Goal: Task Accomplishment & Management: Use online tool/utility

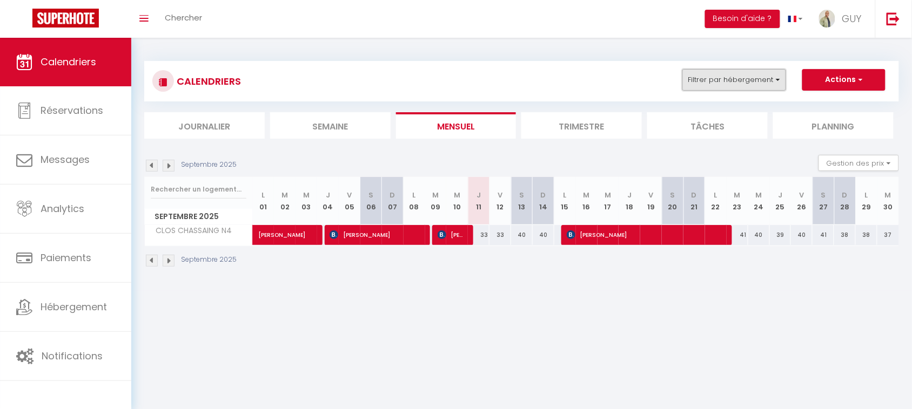
click at [722, 85] on button "Filtrer par hébergement" at bounding box center [734, 80] width 104 height 22
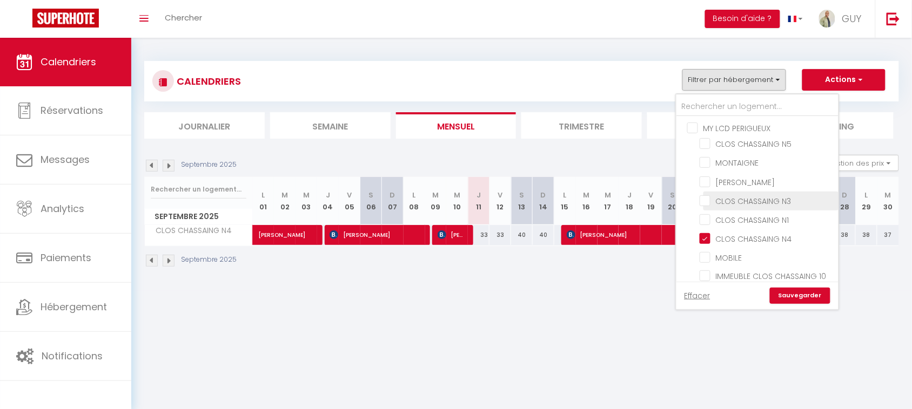
click at [769, 201] on input "CLOS CHASSAING N3" at bounding box center [766, 200] width 135 height 11
checkbox input "true"
checkbox input "false"
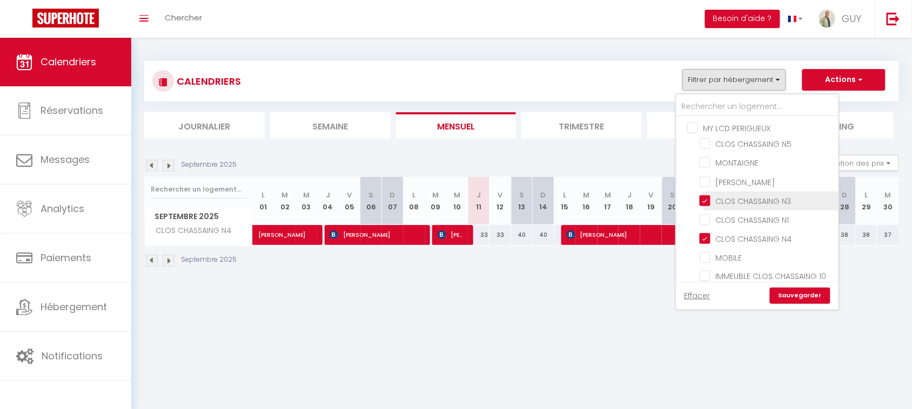
checkbox input "false"
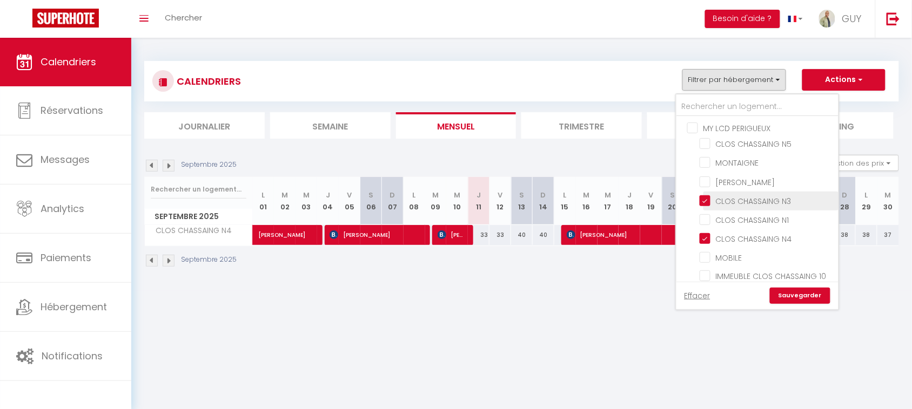
checkbox input "false"
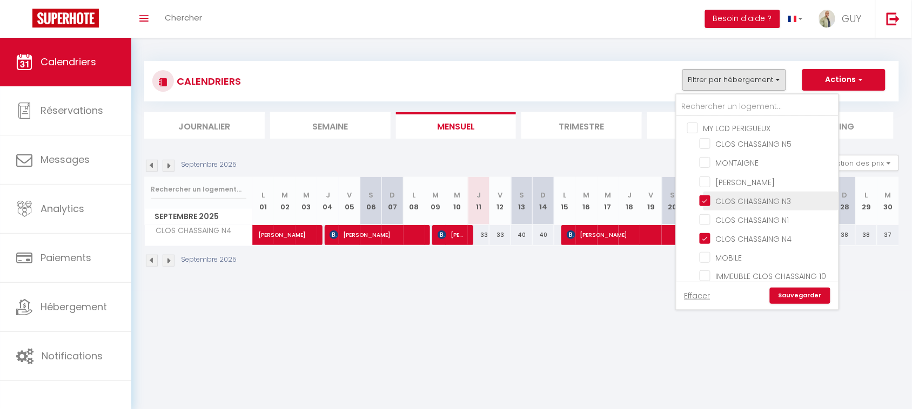
checkbox input "false"
click at [706, 235] on input "CLOS CHASSAING N4" at bounding box center [766, 238] width 135 height 11
checkbox input "false"
click at [794, 296] on link "Sauvegarder" at bounding box center [800, 296] width 60 height 16
